Goal: Information Seeking & Learning: Check status

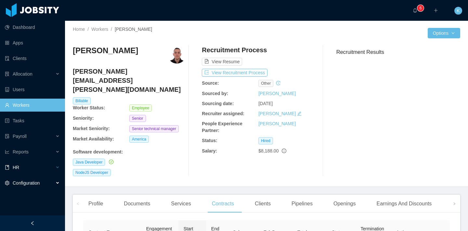
click at [24, 166] on div "HR" at bounding box center [32, 167] width 65 height 13
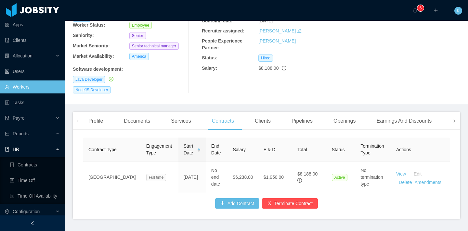
scroll to position [22, 0]
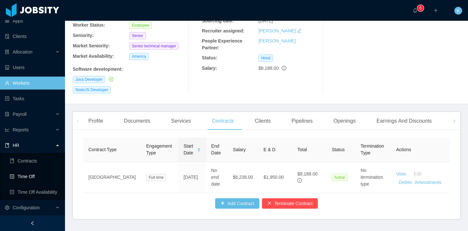
click at [31, 171] on link "Time Off" at bounding box center [35, 176] width 50 height 13
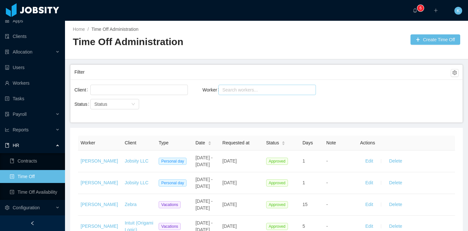
click at [281, 85] on div "Search workers..." at bounding box center [264, 90] width 89 height 10
type input "**********"
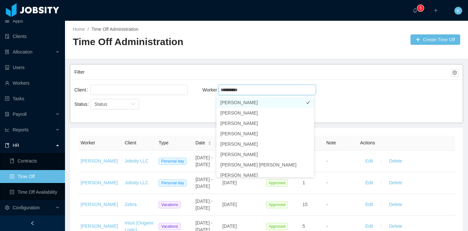
click at [239, 103] on li "[PERSON_NAME]" at bounding box center [264, 102] width 97 height 10
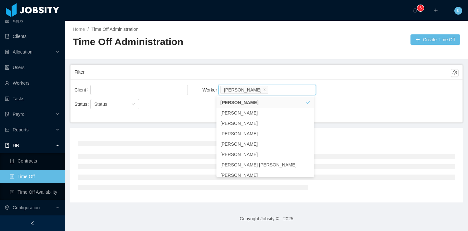
click at [413, 96] on div "Client Worker Search workers... [PERSON_NAME]" at bounding box center [266, 93] width 384 height 21
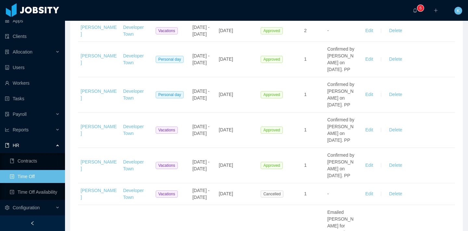
scroll to position [795, 0]
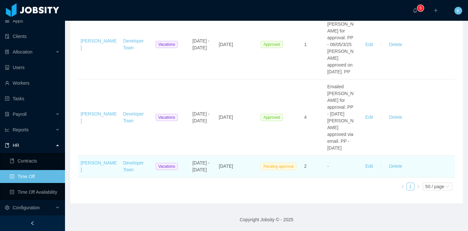
drag, startPoint x: 212, startPoint y: 166, endPoint x: 253, endPoint y: 161, distance: 41.2
click at [253, 161] on tr "[PERSON_NAME] Developer Town Vacations [DATE] - Oct 3 [DATE], 2025 Pending appr…" at bounding box center [266, 167] width 377 height 22
click at [253, 161] on td "[DATE]" at bounding box center [237, 167] width 42 height 22
drag, startPoint x: 244, startPoint y: 163, endPoint x: 220, endPoint y: 165, distance: 24.1
click at [220, 165] on span "[DATE]" at bounding box center [226, 166] width 14 height 5
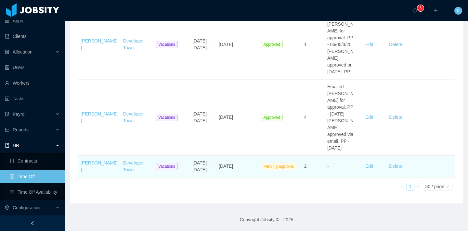
click at [220, 165] on span "[DATE]" at bounding box center [226, 166] width 14 height 5
drag, startPoint x: 220, startPoint y: 165, endPoint x: 242, endPoint y: 160, distance: 22.3
click at [242, 160] on td "[DATE]" at bounding box center [237, 167] width 42 height 22
drag, startPoint x: 312, startPoint y: 169, endPoint x: 216, endPoint y: 167, distance: 96.4
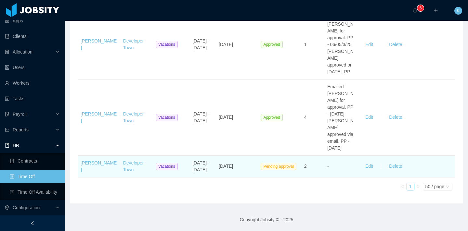
click at [216, 167] on tr "[PERSON_NAME] Developer Town Vacations [DATE] - Oct 3 [DATE], 2025 Pending appr…" at bounding box center [266, 167] width 377 height 22
click at [216, 167] on td "[DATE]" at bounding box center [237, 167] width 42 height 22
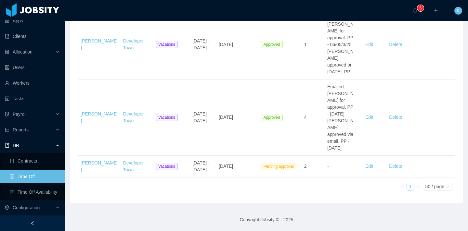
scroll to position [785, 0]
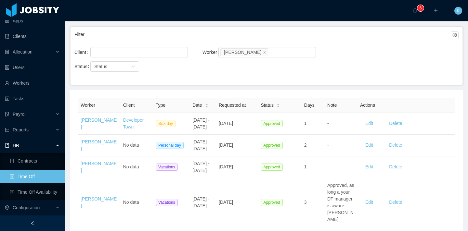
scroll to position [0, 0]
